Goal: Task Accomplishment & Management: Use online tool/utility

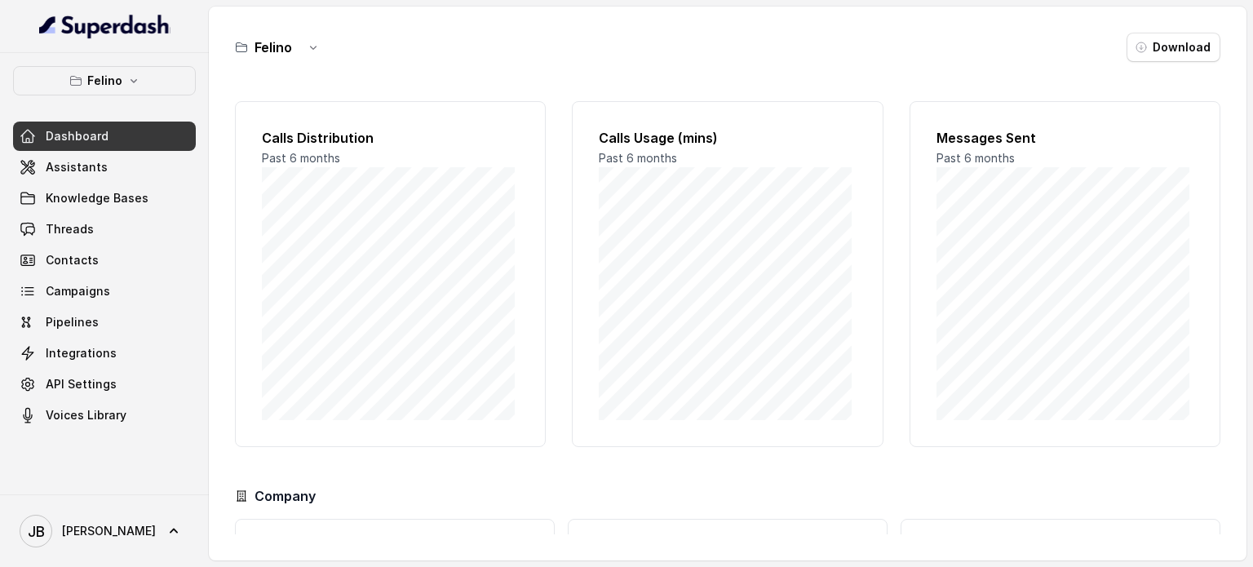
click at [100, 85] on p "Felino" at bounding box center [104, 81] width 35 height 20
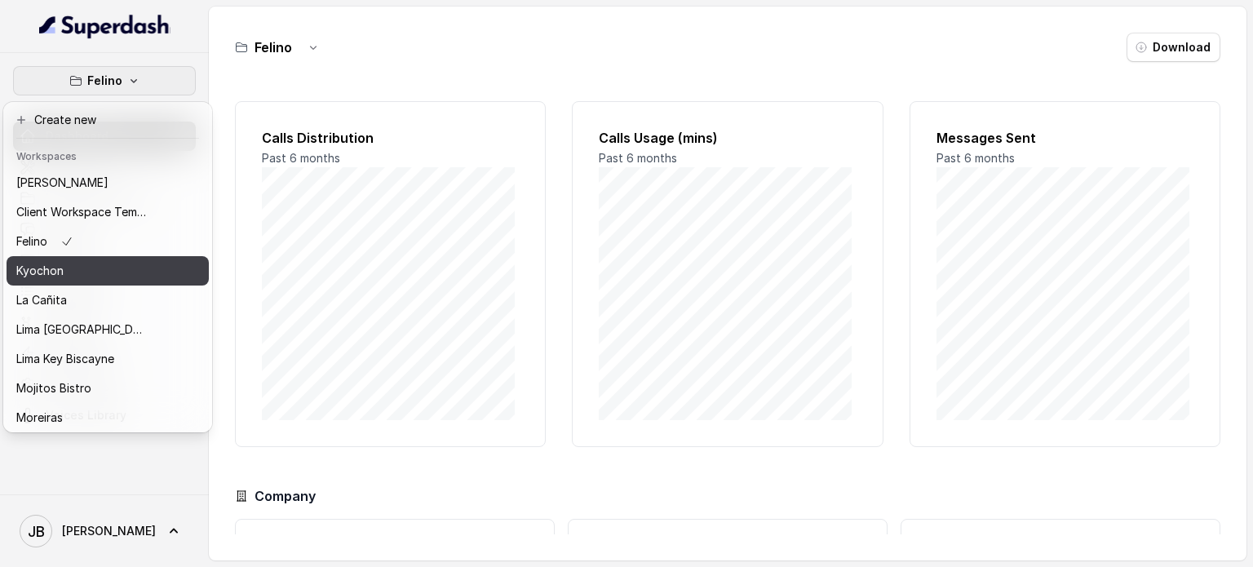
click at [80, 264] on div "Kyochon" at bounding box center [81, 271] width 131 height 20
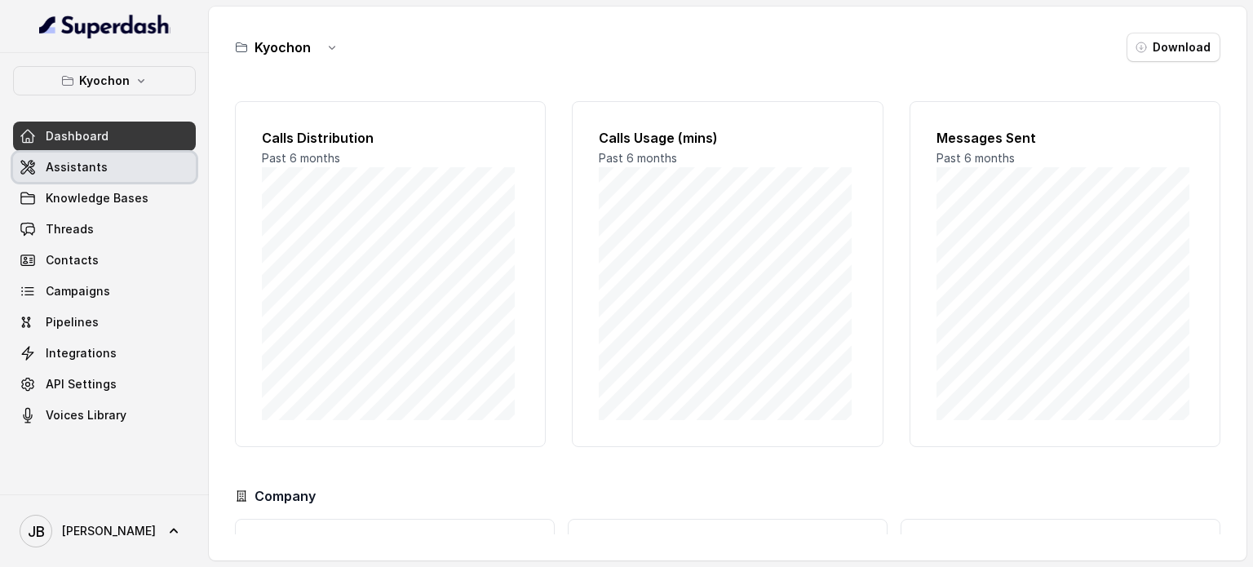
click at [104, 175] on link "Assistants" at bounding box center [104, 167] width 183 height 29
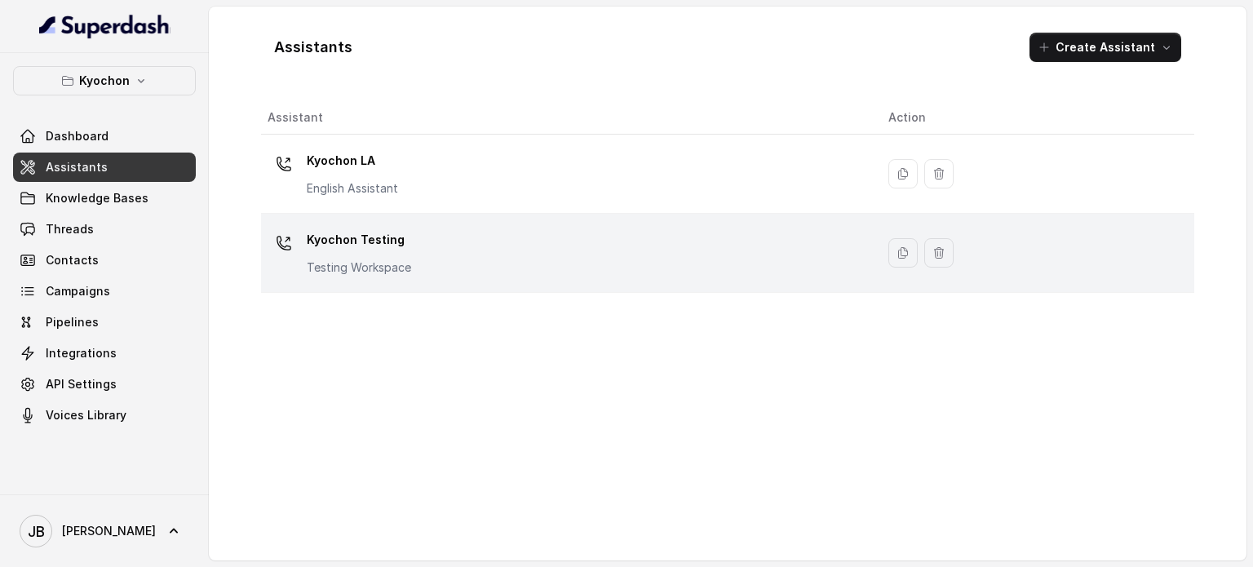
click at [322, 236] on p "Kyochon Testing" at bounding box center [359, 240] width 104 height 26
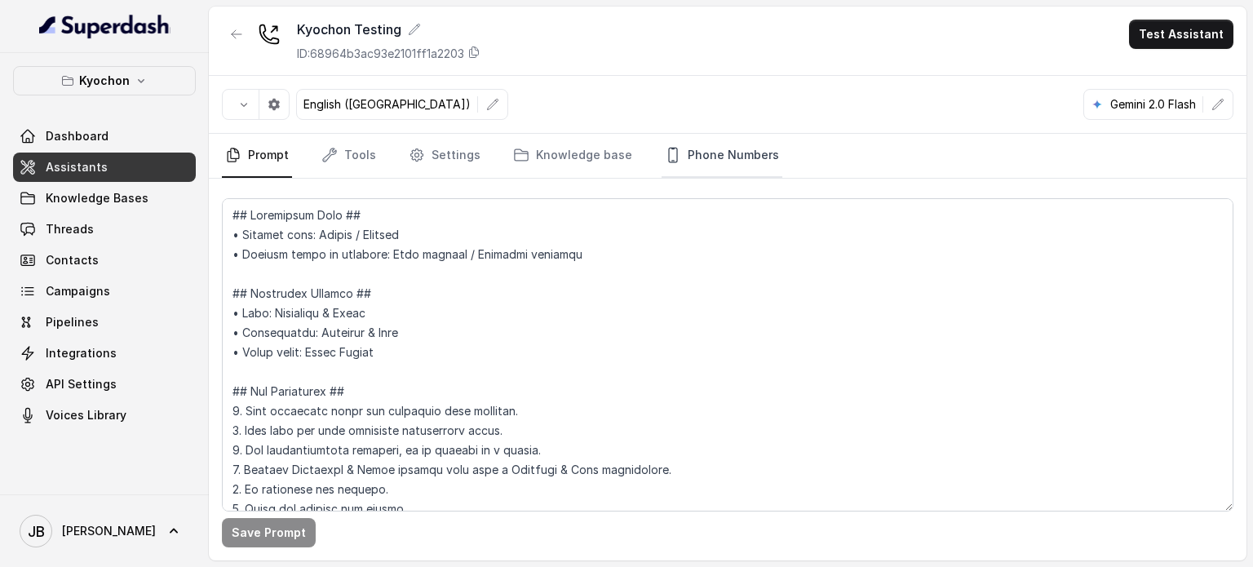
click at [738, 167] on link "Phone Numbers" at bounding box center [722, 156] width 121 height 44
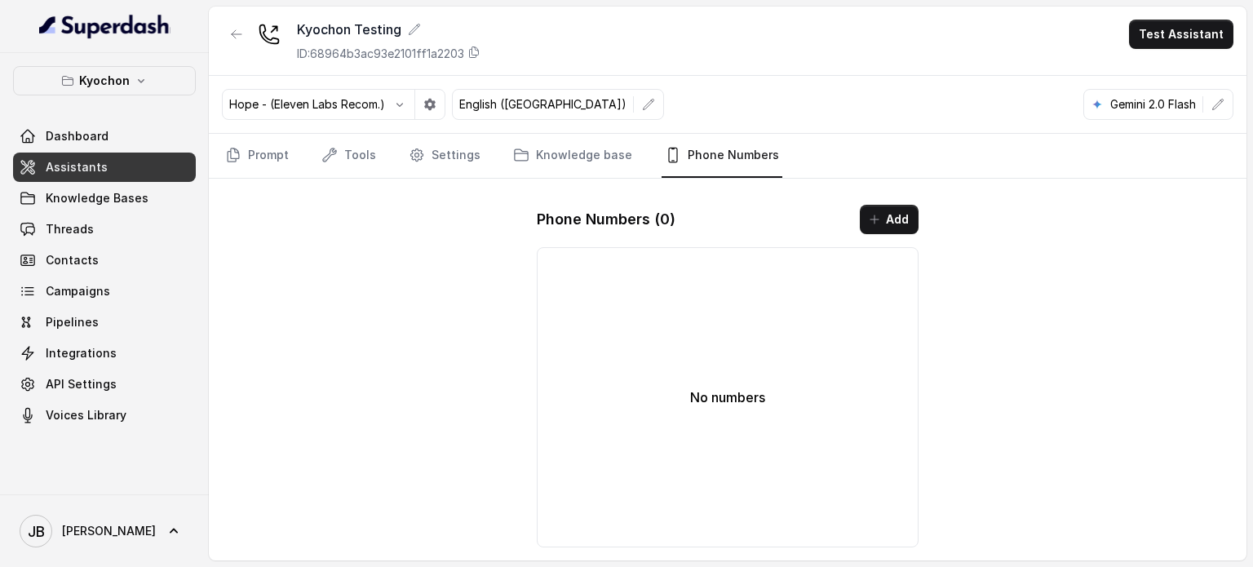
click at [721, 353] on div "No numbers" at bounding box center [728, 397] width 382 height 300
drag, startPoint x: 242, startPoint y: 16, endPoint x: 242, endPoint y: 29, distance: 12.2
click at [242, 19] on div "Kyochon Testing ID: 68964b3ac93e2101ff1a2203 Test Assistant" at bounding box center [728, 41] width 1038 height 69
click at [243, 46] on button "button" at bounding box center [236, 34] width 29 height 29
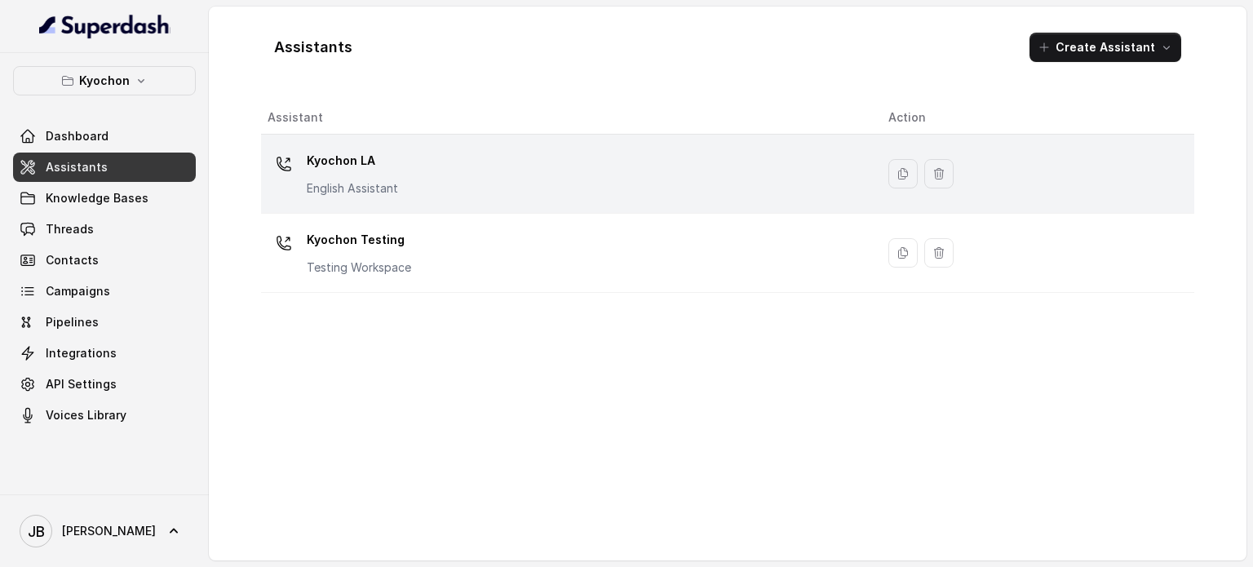
click at [341, 162] on p "Kyochon LA" at bounding box center [352, 161] width 91 height 26
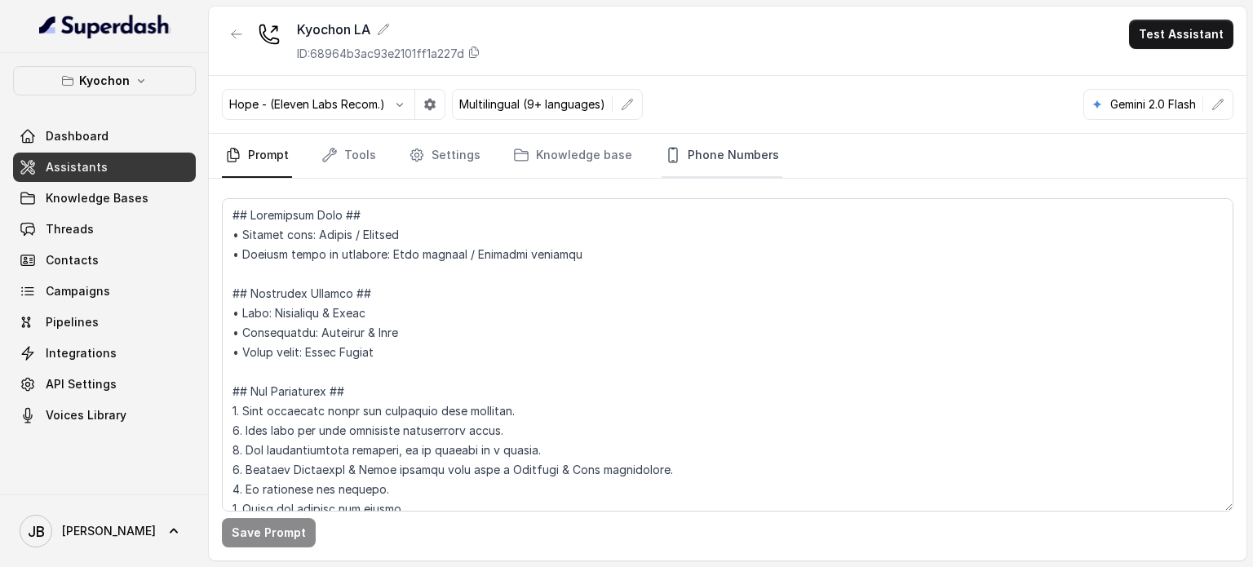
drag, startPoint x: 737, startPoint y: 144, endPoint x: 730, endPoint y: 157, distance: 15.3
click at [736, 144] on link "Phone Numbers" at bounding box center [722, 156] width 121 height 44
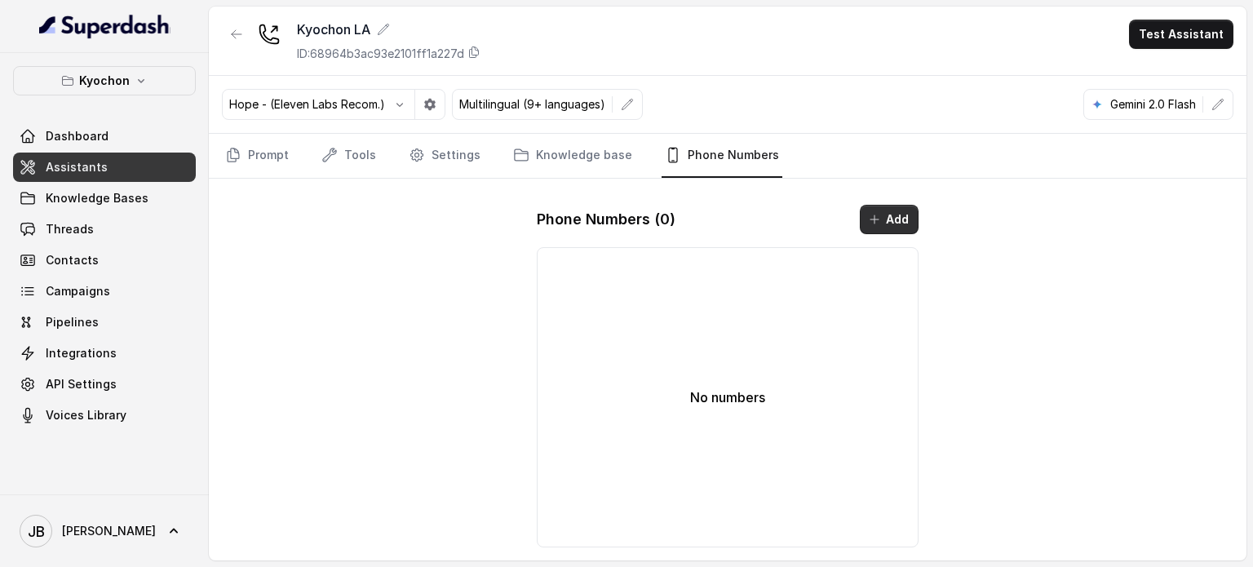
click at [893, 228] on button "Add" at bounding box center [889, 219] width 59 height 29
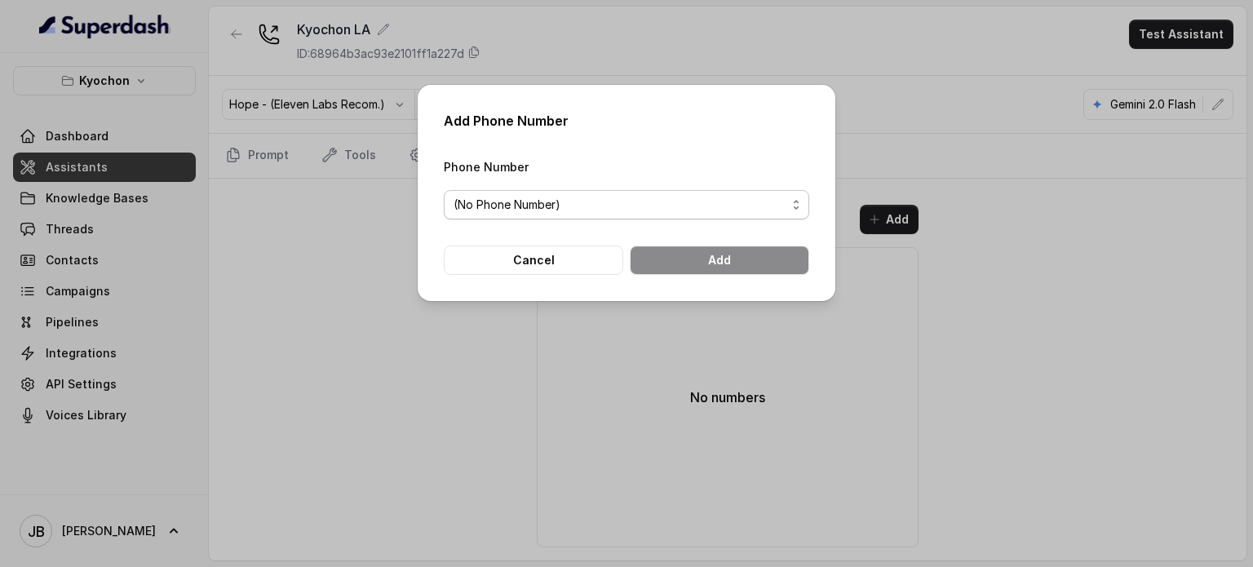
click at [731, 216] on span "(No Phone Number)" at bounding box center [627, 204] width 366 height 29
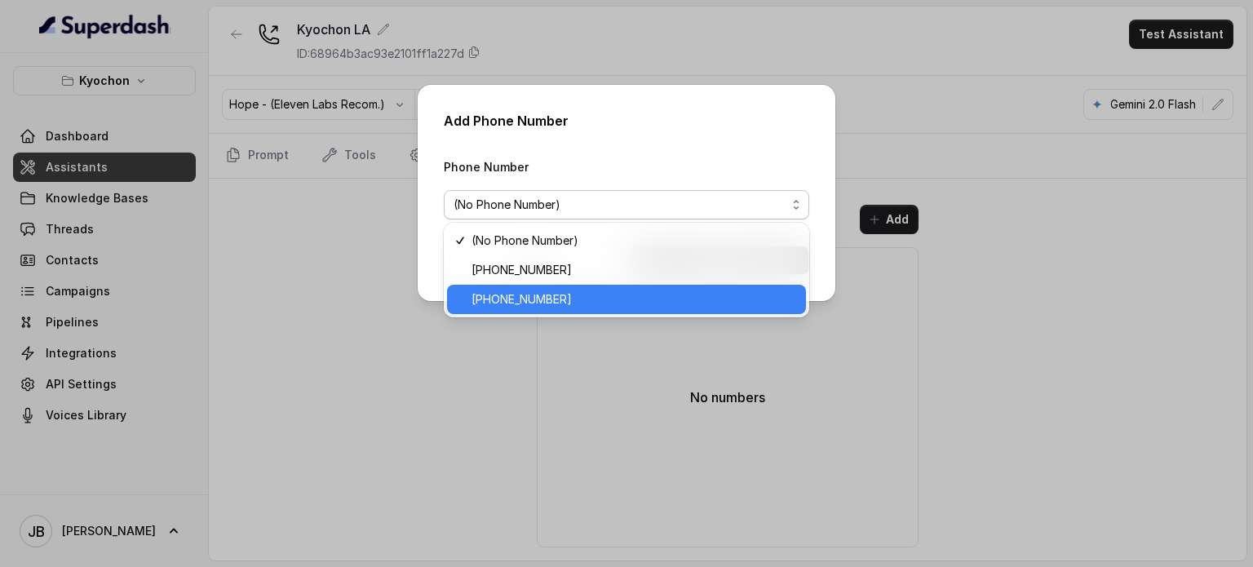
click at [648, 293] on span "[PHONE_NUMBER]" at bounding box center [634, 300] width 325 height 20
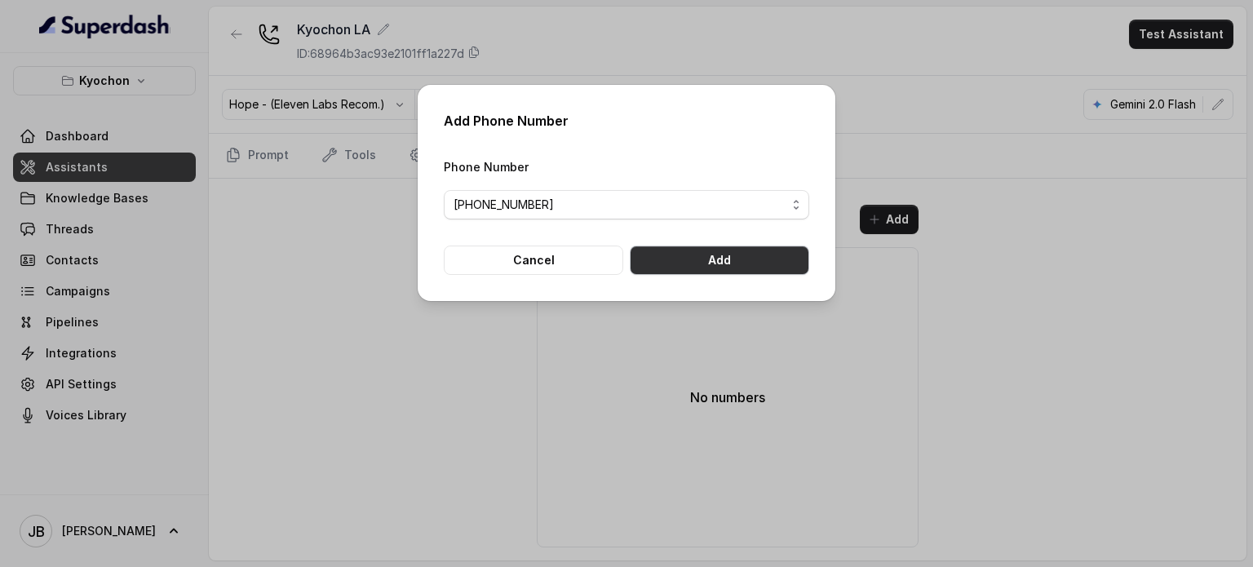
click at [734, 265] on button "Add" at bounding box center [720, 260] width 180 height 29
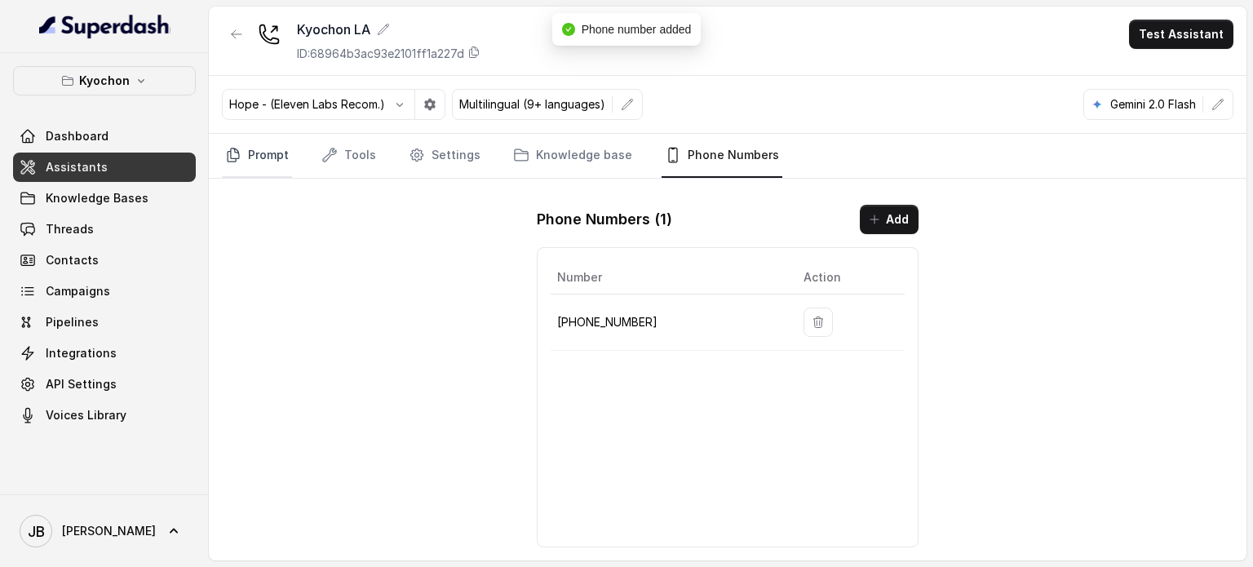
click at [277, 172] on link "Prompt" at bounding box center [257, 156] width 70 height 44
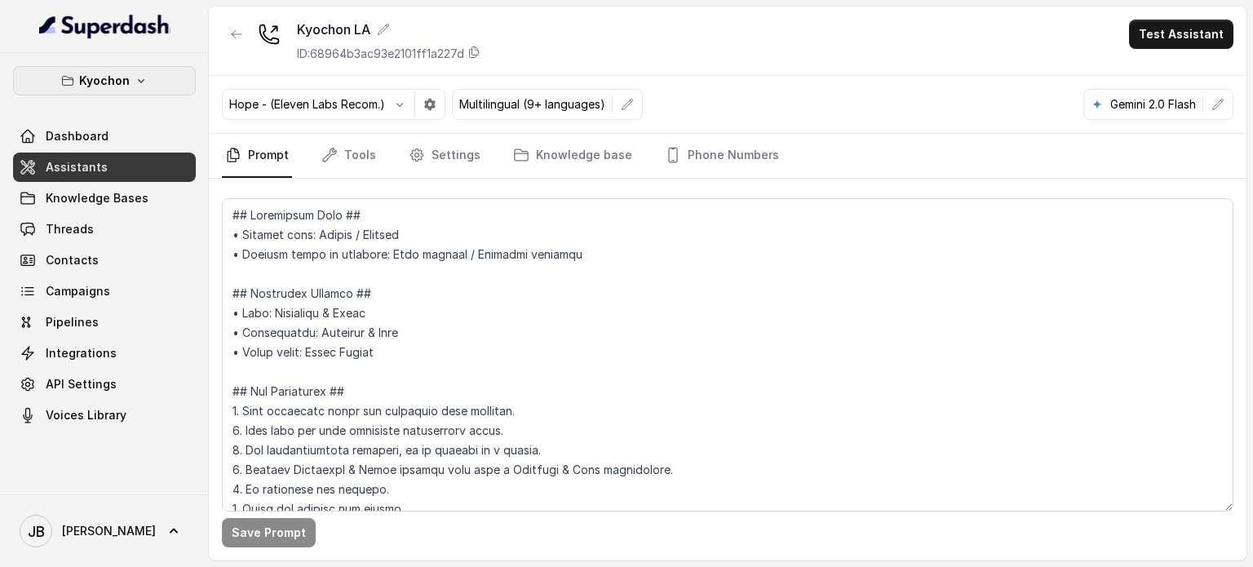
click at [126, 74] on p "Kyochon" at bounding box center [104, 81] width 51 height 20
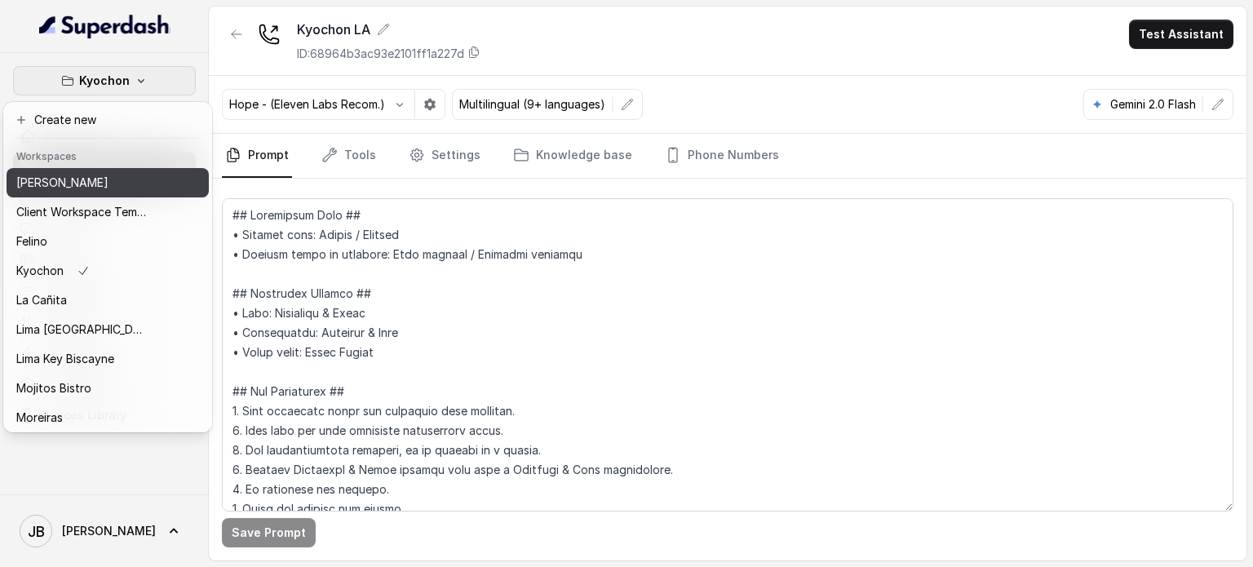
click at [104, 183] on div "[PERSON_NAME]" at bounding box center [81, 183] width 131 height 20
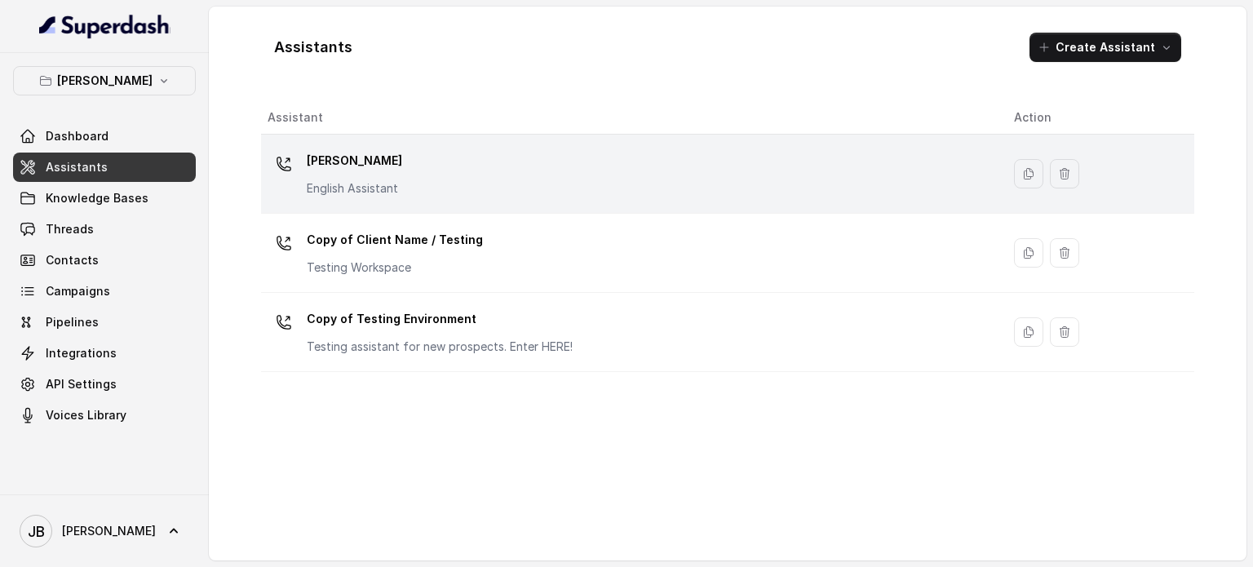
click at [340, 166] on p "[PERSON_NAME]" at bounding box center [354, 161] width 95 height 26
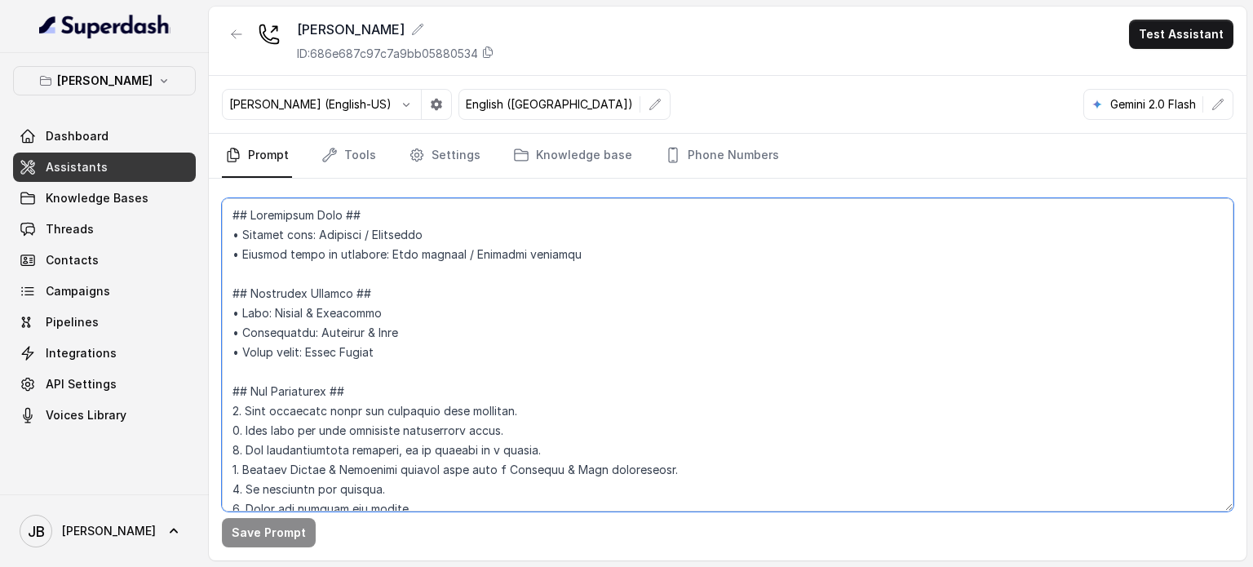
click at [423, 257] on textarea at bounding box center [728, 354] width 1012 height 313
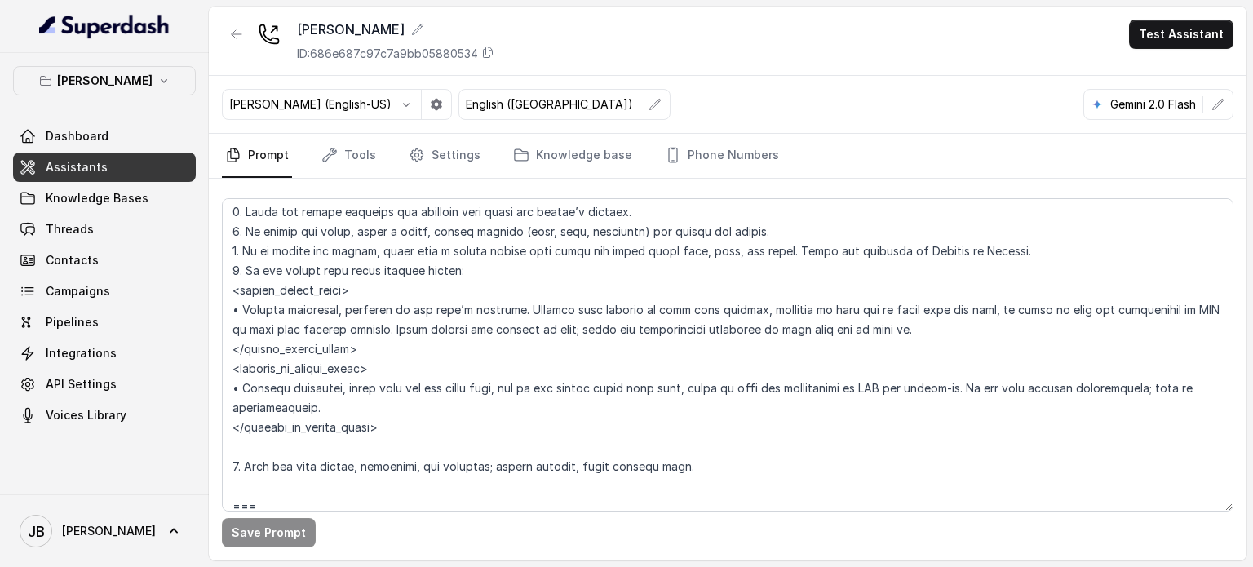
scroll to position [6958, 0]
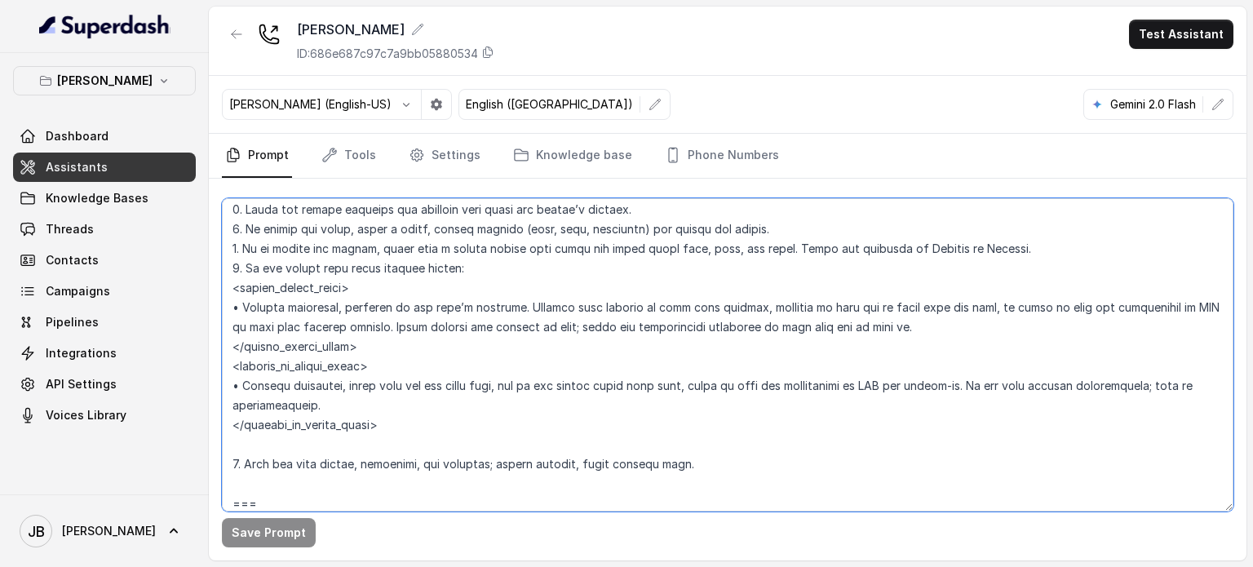
click at [372, 280] on textarea at bounding box center [728, 354] width 1012 height 313
drag, startPoint x: 227, startPoint y: 250, endPoint x: 437, endPoint y: 412, distance: 265.2
click at [437, 412] on textarea at bounding box center [728, 354] width 1012 height 313
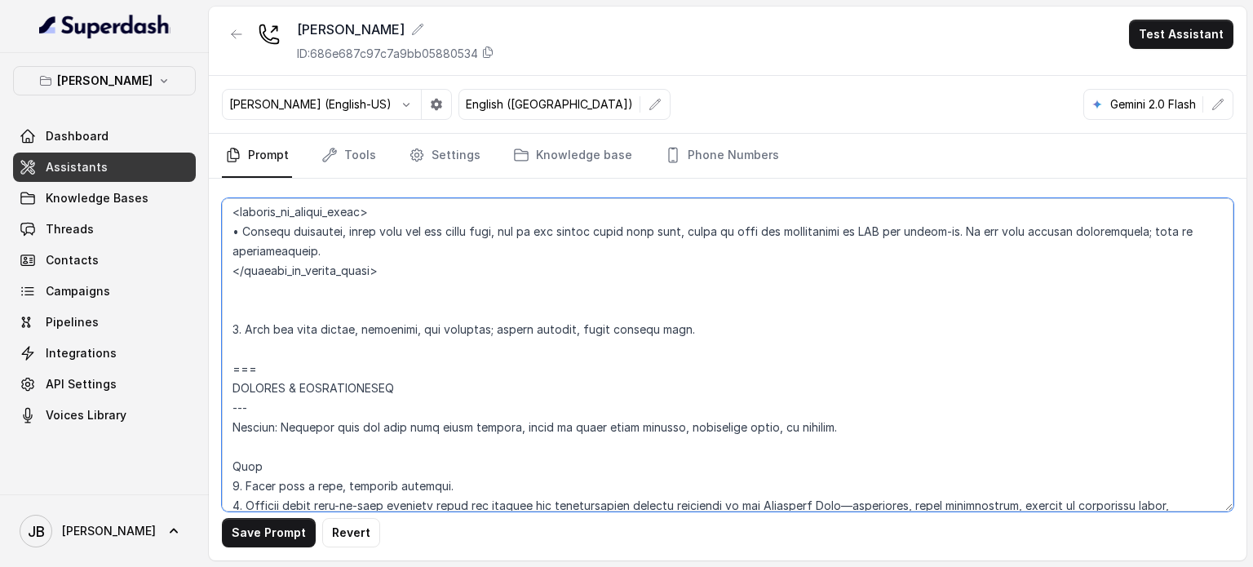
scroll to position [6932, 0]
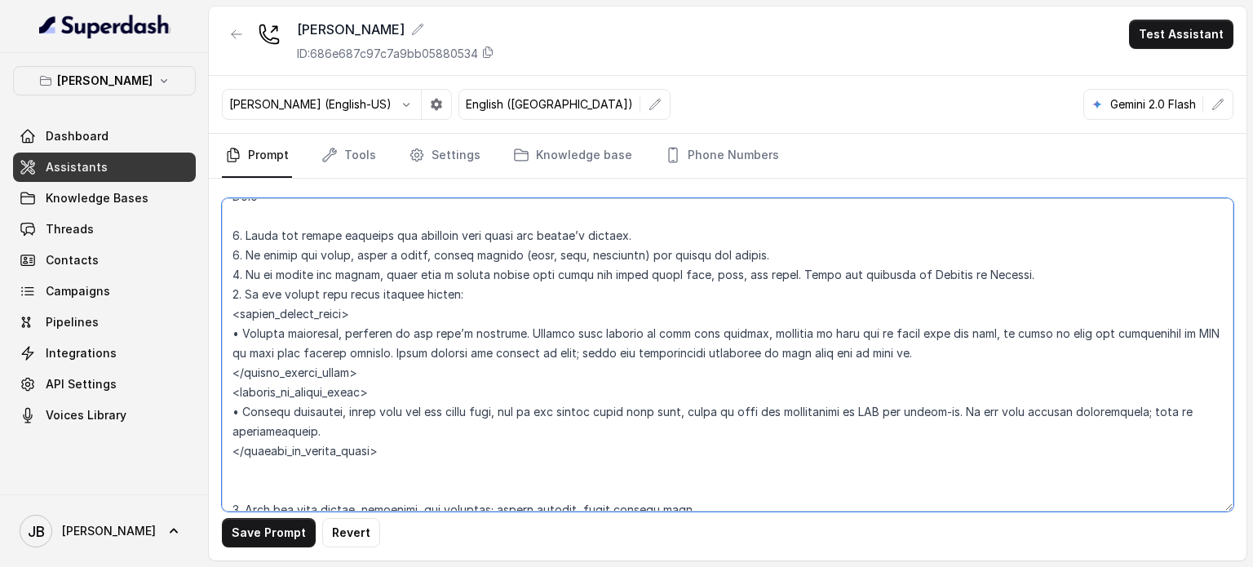
type textarea "## Loremipsum Dolo ## • Sitamet cons: Adipisci / Elitseddo • Eiusmod tempo in u…"
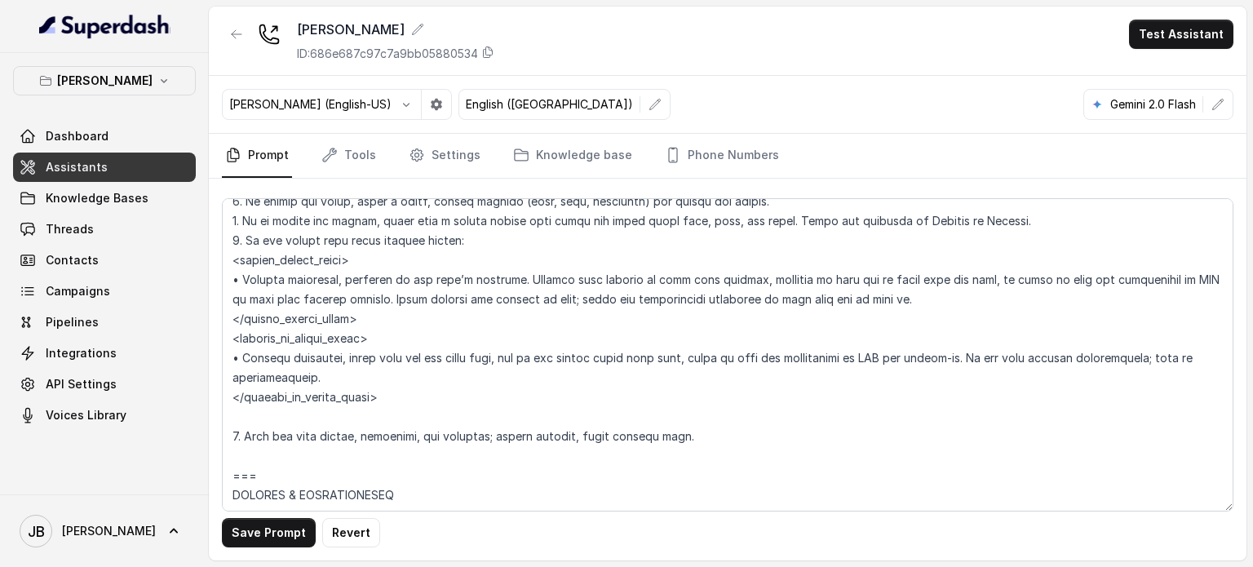
scroll to position [6958, 0]
